Goal: Task Accomplishment & Management: Complete application form

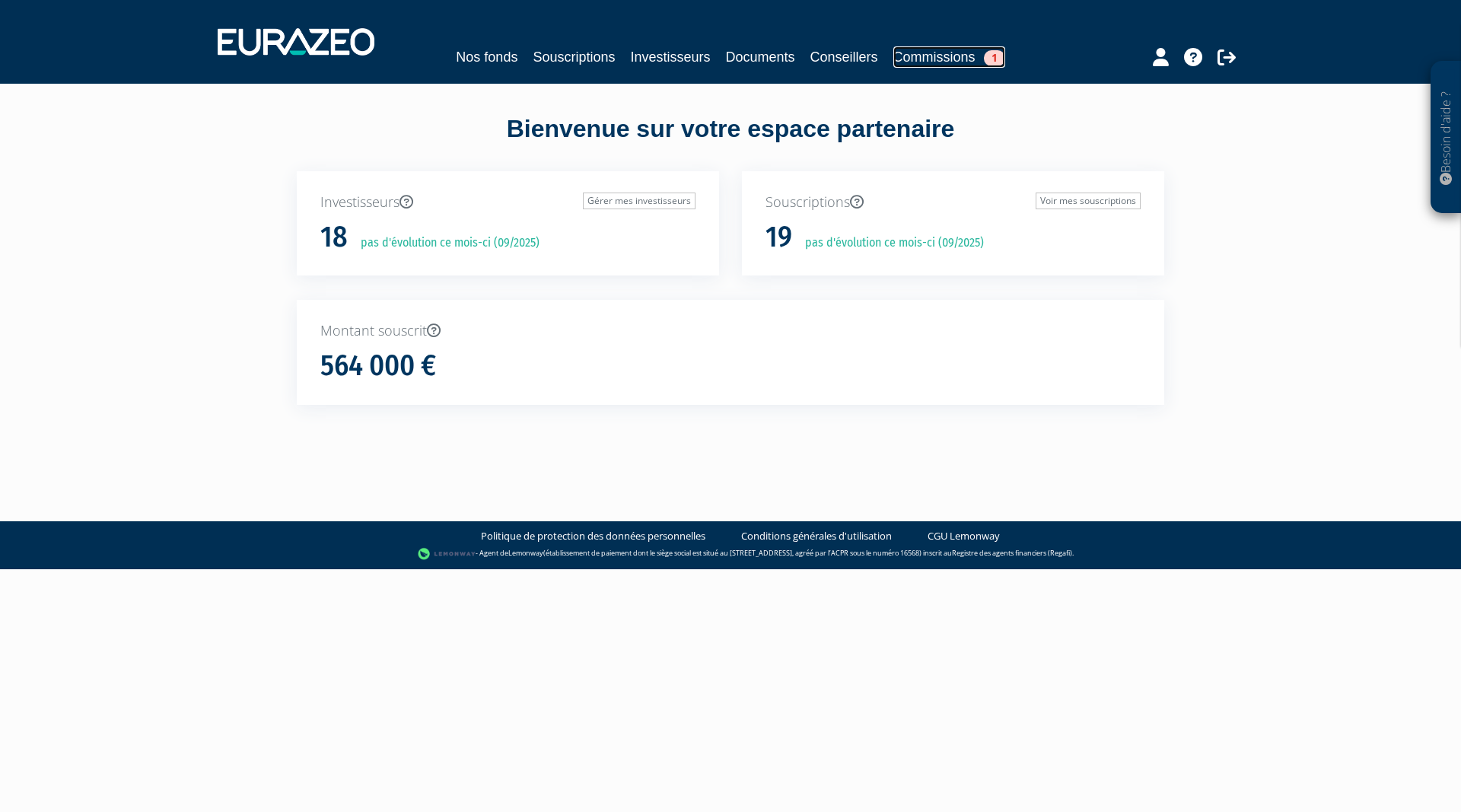
click at [931, 51] on link "Commissions 1" at bounding box center [950, 57] width 112 height 21
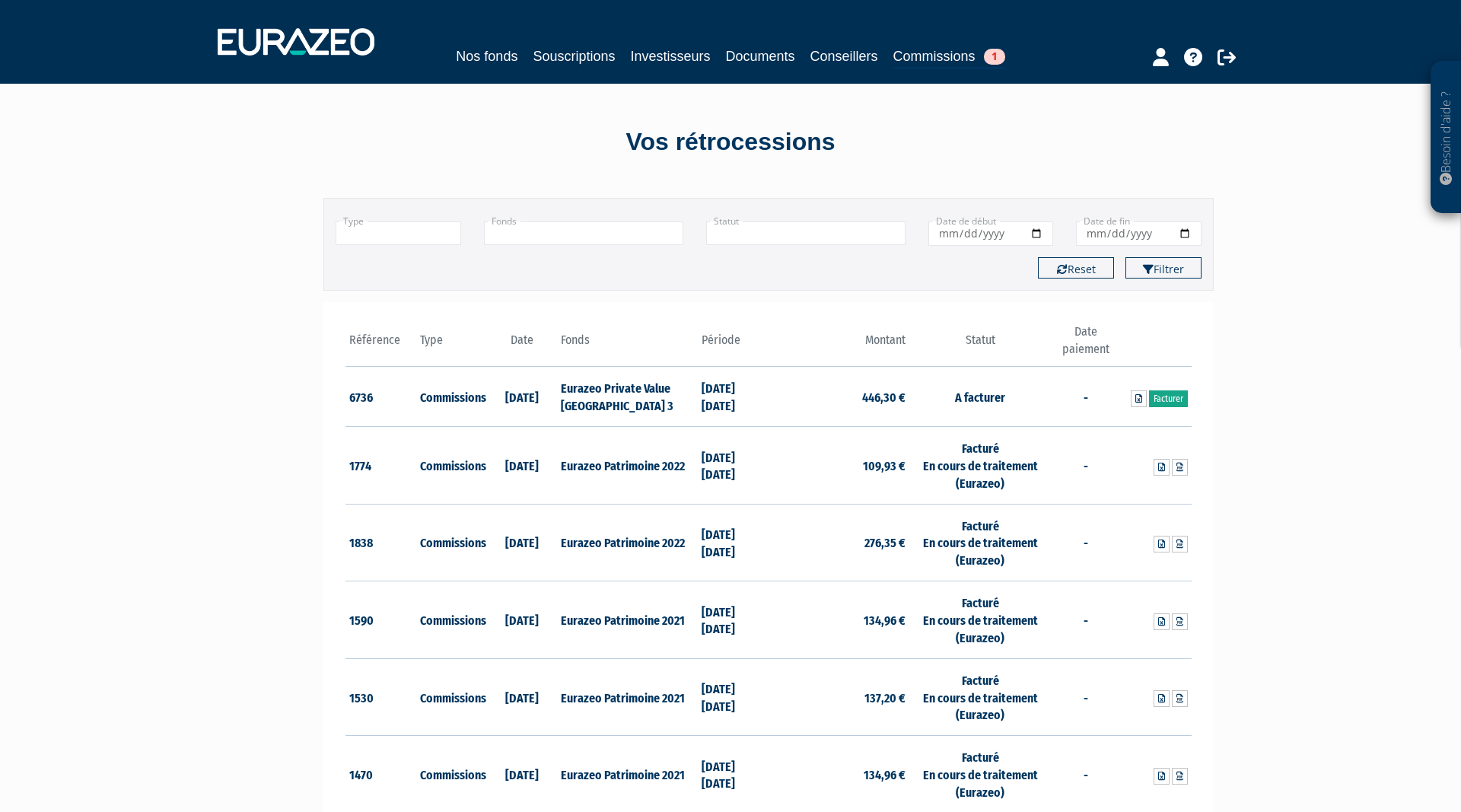
click at [1169, 401] on link "Facturer" at bounding box center [1168, 398] width 39 height 16
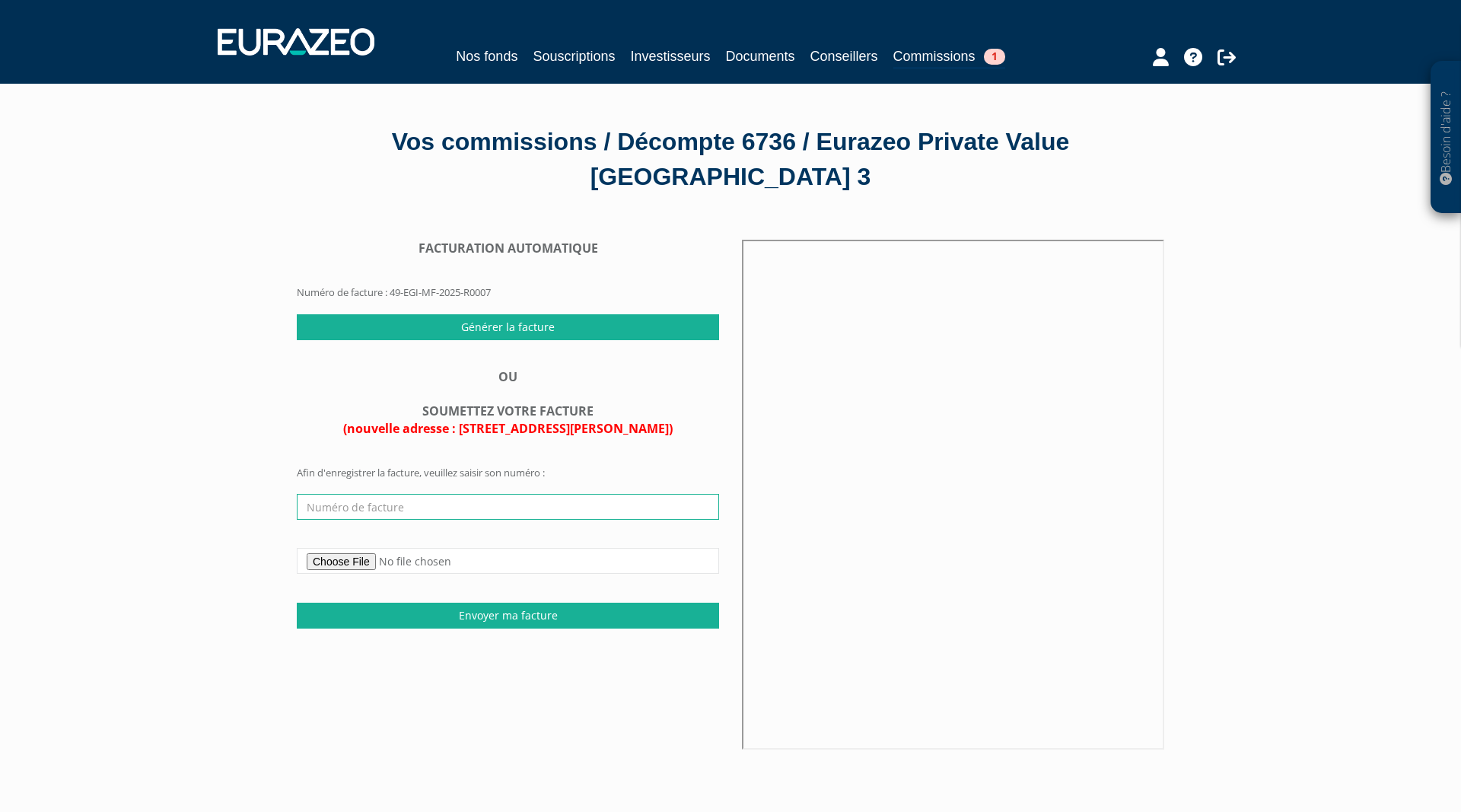
click at [395, 508] on input "text" at bounding box center [508, 507] width 423 height 26
type input "2025 09 240"
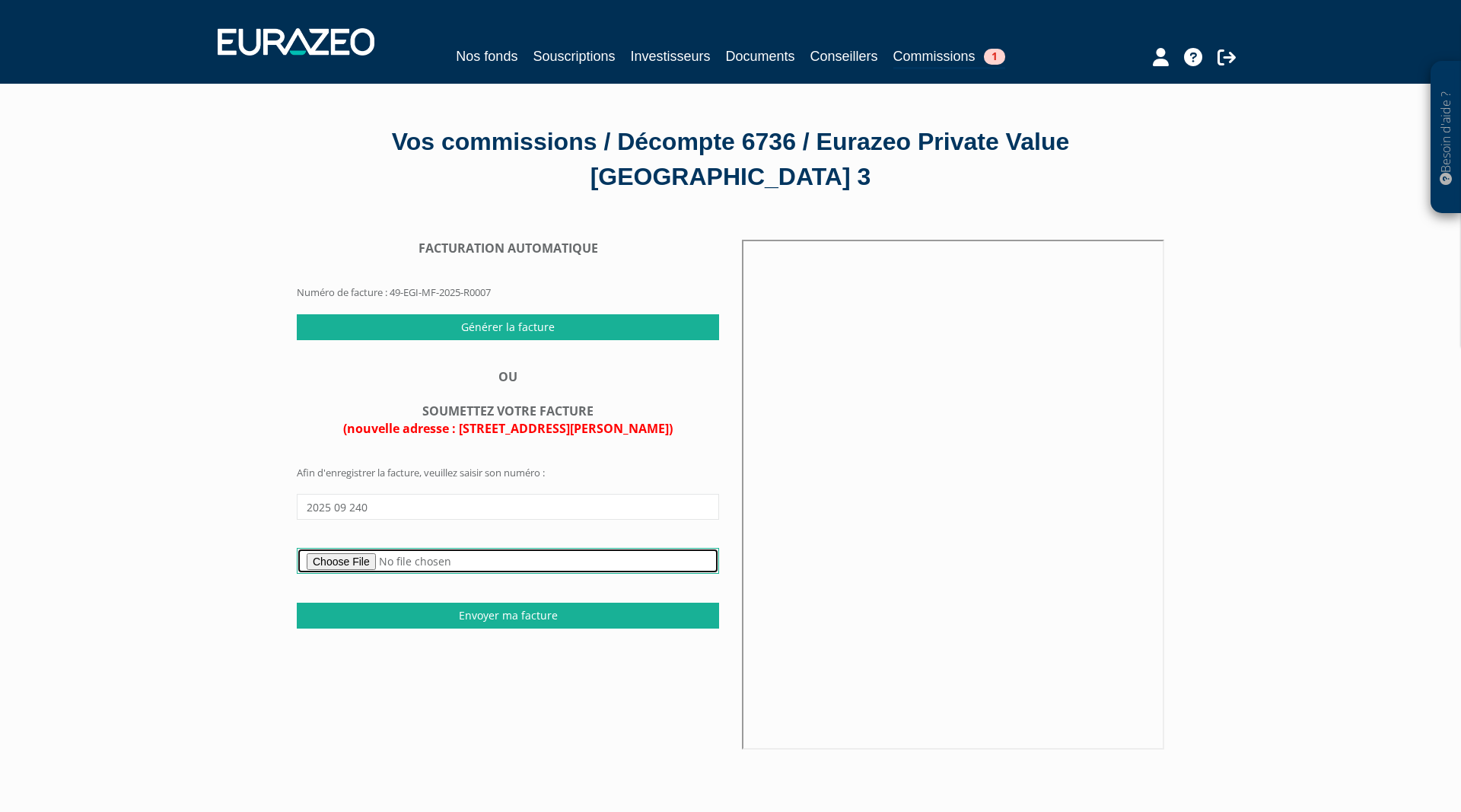
click at [330, 561] on input "file" at bounding box center [508, 561] width 423 height 26
type input "C:\fakepath\Facture 2025 09 240 - Commissions Eurazeo Private Value Europe 3 - …"
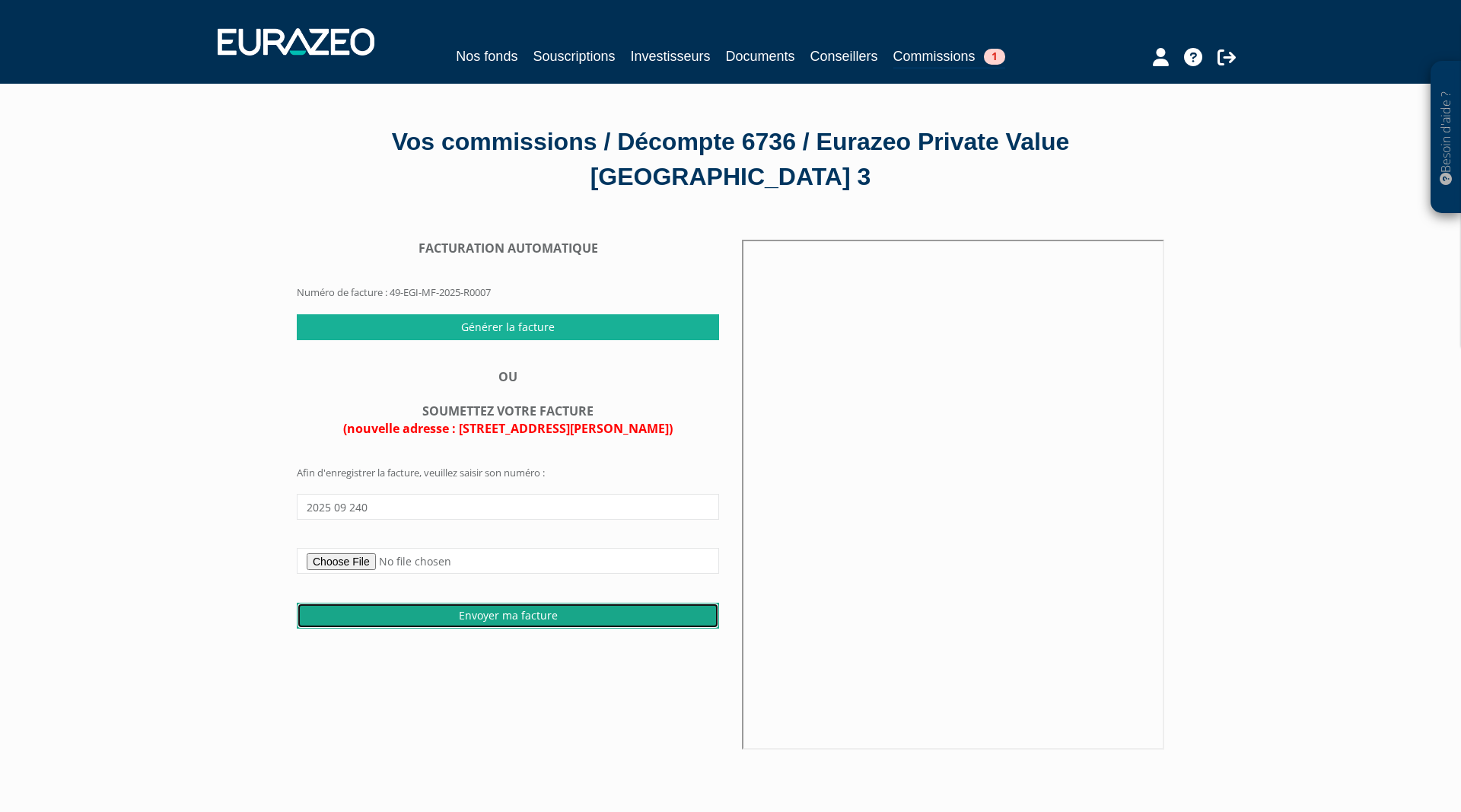
click at [504, 617] on input "Envoyer ma facture" at bounding box center [508, 615] width 423 height 26
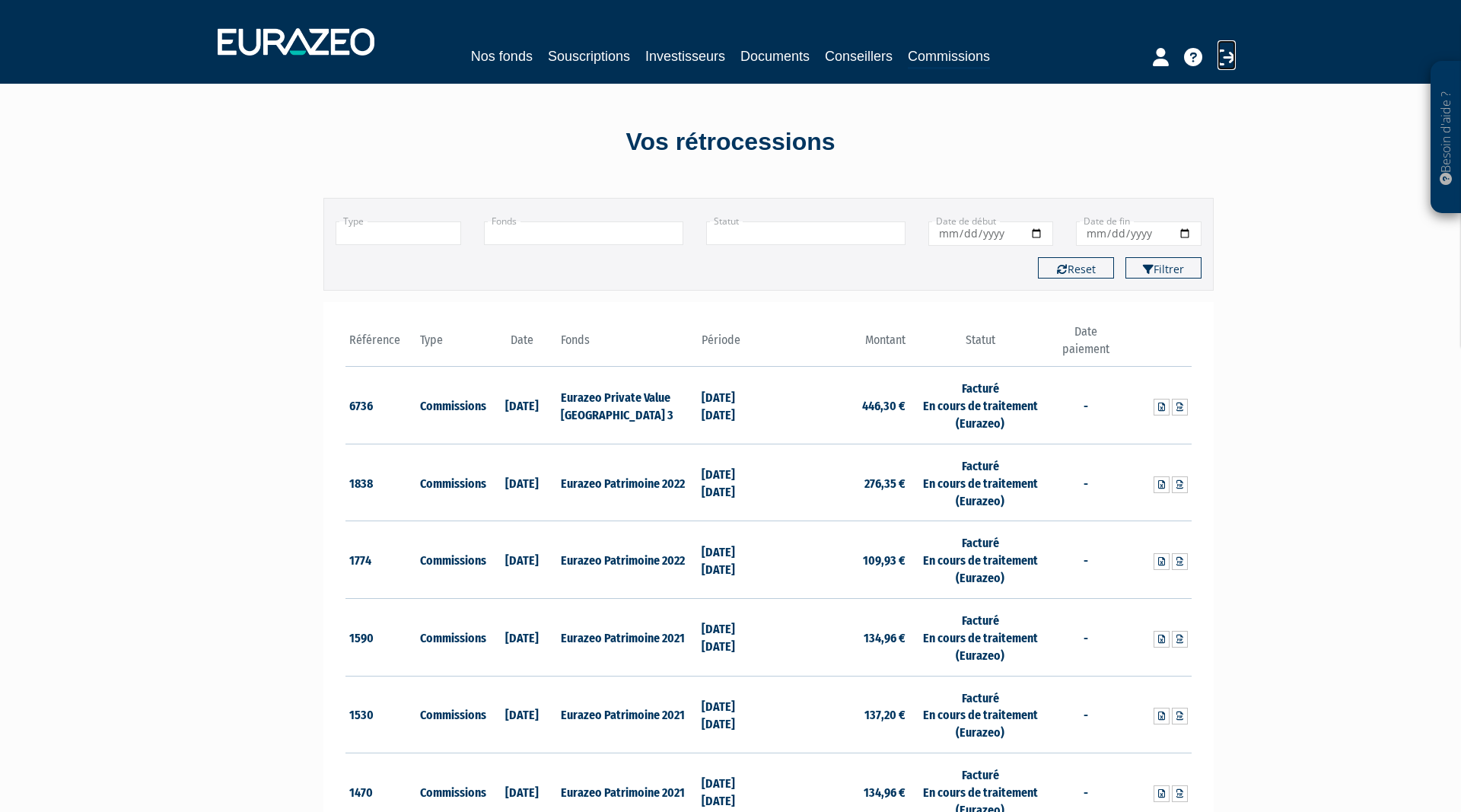
click at [1227, 59] on icon at bounding box center [1226, 57] width 18 height 18
